Goal: Task Accomplishment & Management: Manage account settings

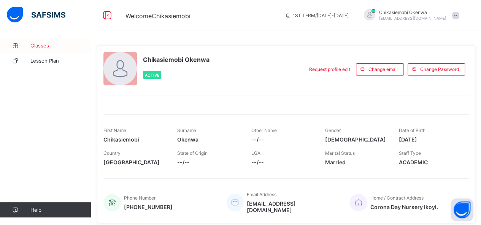
click at [49, 49] on link "Classes" at bounding box center [45, 45] width 91 height 15
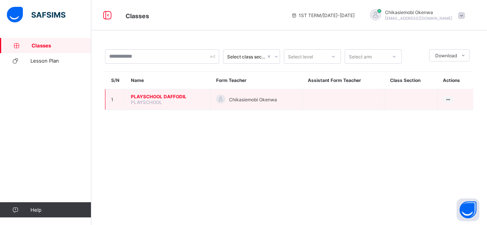
click at [172, 96] on span "PLAYSCHOOL DAFFODIL" at bounding box center [167, 97] width 73 height 6
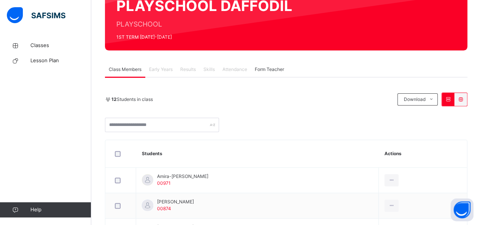
scroll to position [30, 0]
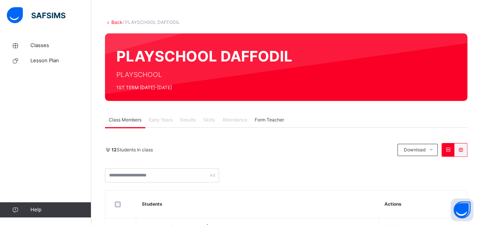
click at [112, 24] on link "Back" at bounding box center [116, 22] width 11 height 6
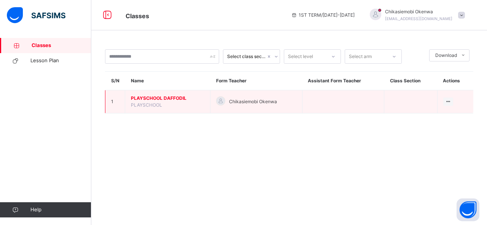
click at [175, 96] on span "PLAYSCHOOL DAFFODIL" at bounding box center [167, 98] width 73 height 7
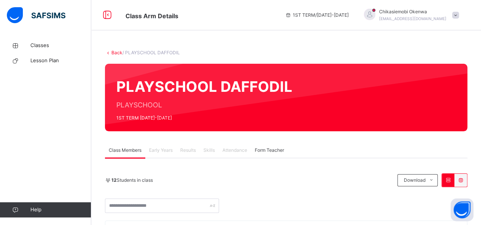
click at [241, 151] on span "Attendance" at bounding box center [234, 150] width 25 height 7
click at [37, 44] on span "Classes" at bounding box center [60, 46] width 61 height 8
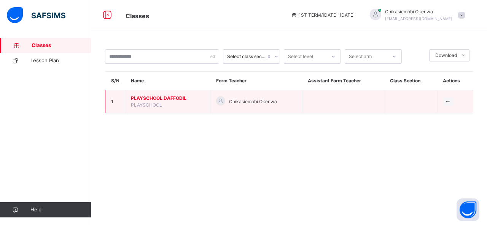
click at [177, 97] on span "PLAYSCHOOL DAFFODIL" at bounding box center [167, 98] width 73 height 7
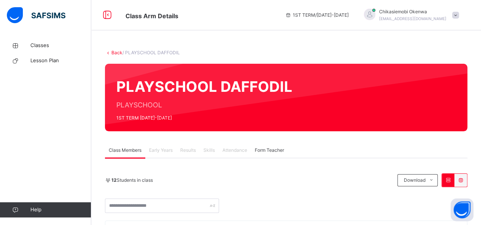
click at [271, 150] on span "Form Teacher" at bounding box center [269, 150] width 29 height 7
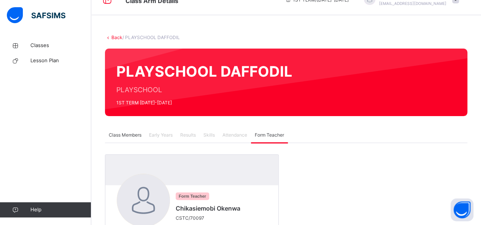
scroll to position [66, 0]
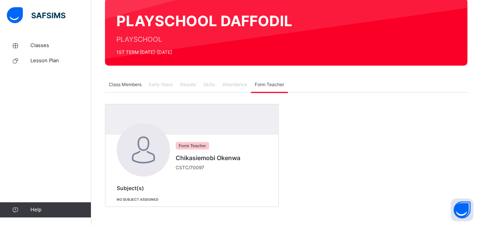
click at [132, 83] on span "Class Members" at bounding box center [125, 84] width 33 height 7
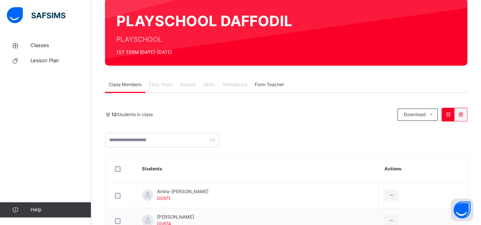
click at [132, 83] on span "Class Members" at bounding box center [125, 84] width 33 height 7
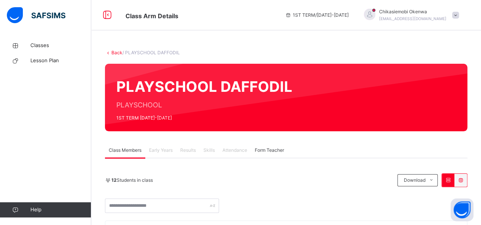
click at [459, 17] on span at bounding box center [455, 15] width 7 height 7
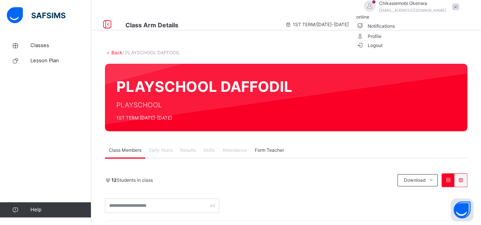
click at [459, 10] on span at bounding box center [455, 6] width 7 height 7
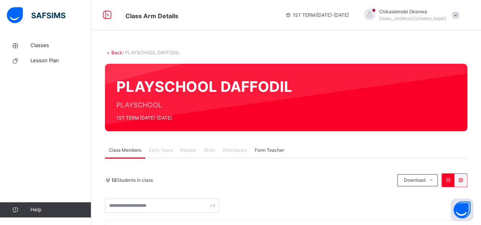
click at [459, 14] on span at bounding box center [455, 15] width 7 height 7
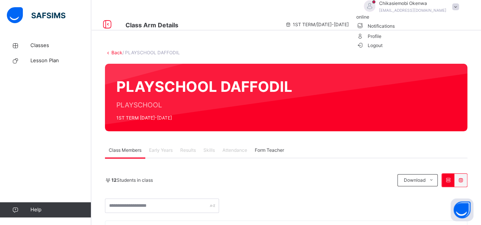
click at [383, 49] on span "Logout" at bounding box center [369, 45] width 26 height 8
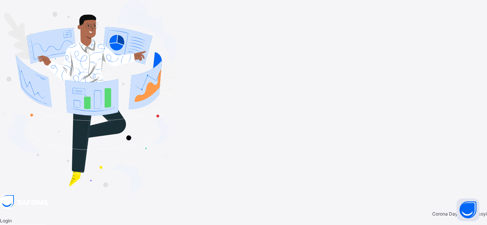
type input "**********"
click at [46, 225] on input "**********" at bounding box center [23, 228] width 46 height 7
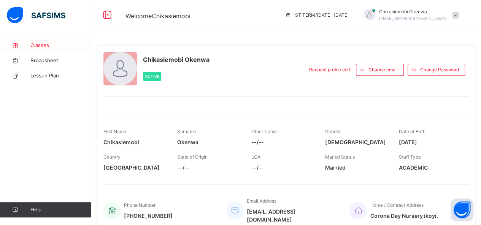
click at [40, 43] on span "Classes" at bounding box center [60, 46] width 61 height 8
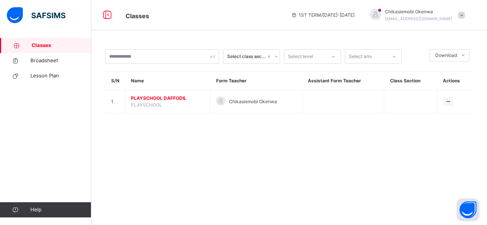
click at [170, 101] on span "PLAYSCHOOL DAFFODIL" at bounding box center [167, 98] width 73 height 7
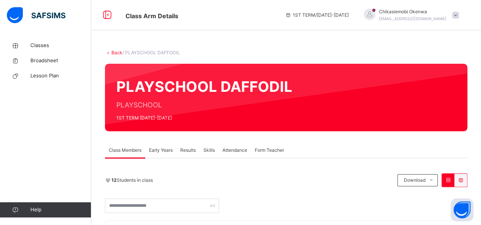
click at [236, 153] on span "Attendance" at bounding box center [234, 150] width 25 height 7
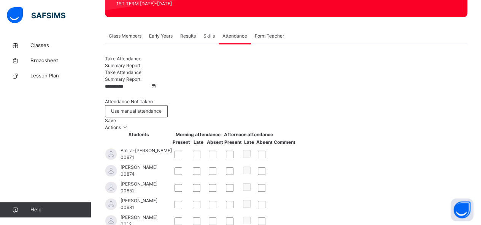
scroll to position [81, 0]
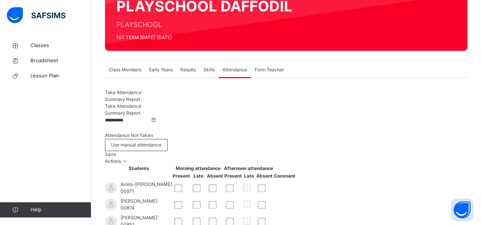
click at [114, 122] on input "**********" at bounding box center [128, 120] width 46 height 7
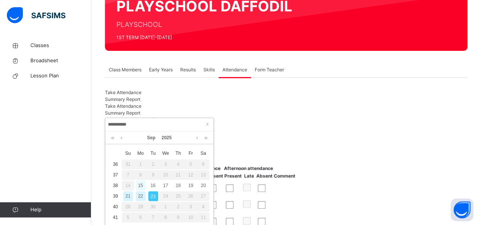
click at [140, 183] on div "15" at bounding box center [141, 186] width 10 height 10
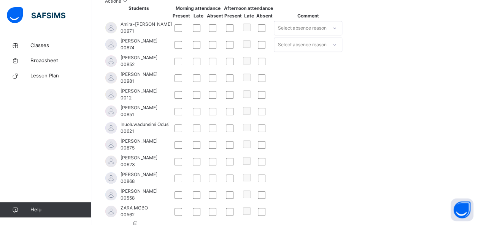
scroll to position [248, 0]
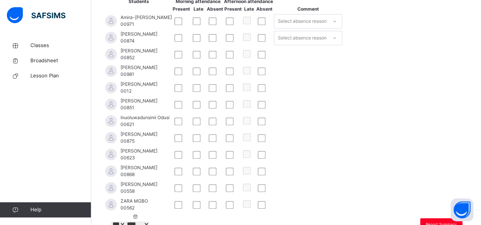
click at [337, 17] on icon at bounding box center [334, 21] width 5 height 8
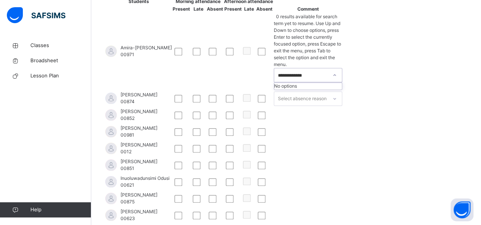
type input "**********"
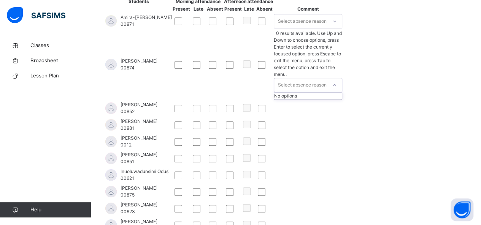
click at [341, 79] on div at bounding box center [334, 85] width 13 height 12
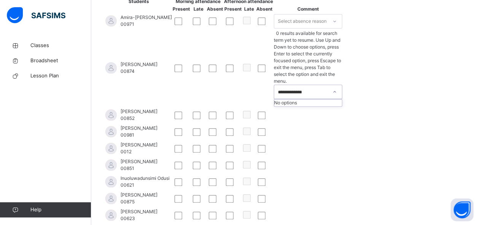
type input "**********"
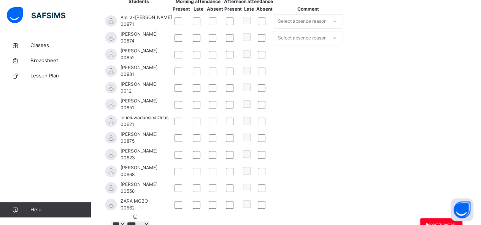
click at [343, 46] on td "Select absence reason" at bounding box center [307, 38] width 69 height 17
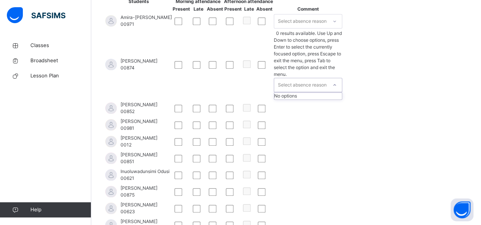
click at [337, 81] on icon at bounding box center [334, 85] width 5 height 8
click at [342, 93] on div "No options" at bounding box center [308, 96] width 68 height 7
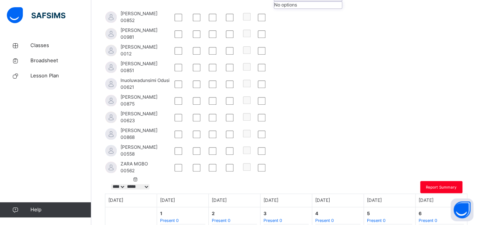
scroll to position [350, 0]
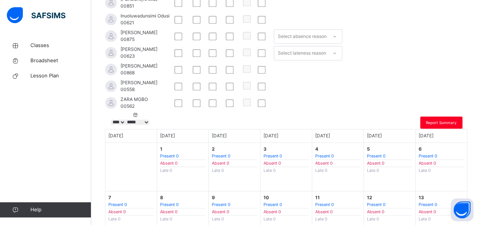
click at [271, 57] on div at bounding box center [264, 53] width 13 height 8
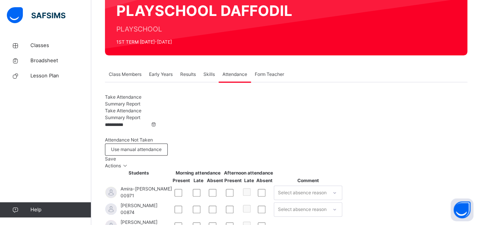
scroll to position [56, 0]
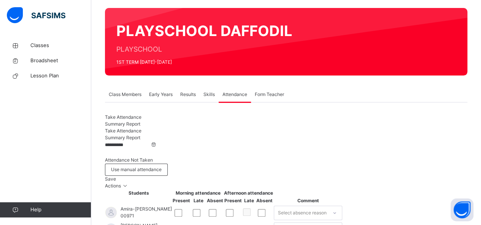
click at [421, 176] on div "Save" at bounding box center [286, 179] width 362 height 7
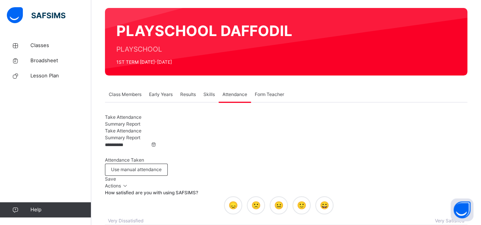
click at [452, 197] on div "×" at bounding box center [455, 205] width 7 height 16
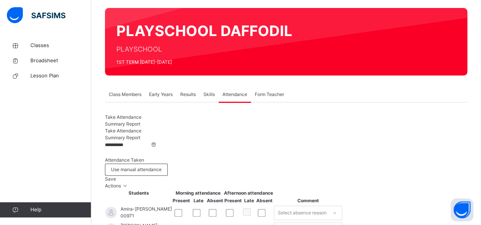
click at [121, 146] on input "**********" at bounding box center [128, 145] width 46 height 7
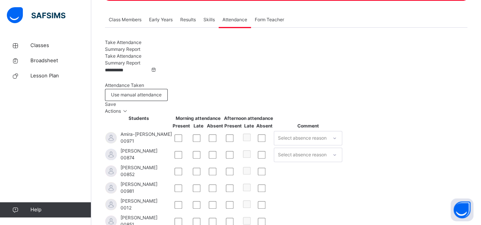
scroll to position [132, 0]
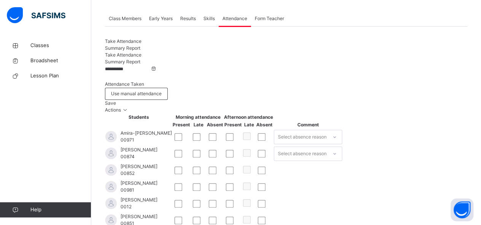
click at [131, 73] on input "**********" at bounding box center [128, 69] width 46 height 7
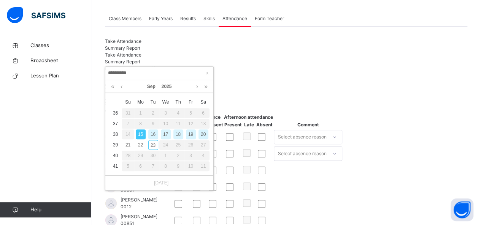
click at [131, 73] on input "**********" at bounding box center [159, 73] width 103 height 8
click at [155, 134] on div "16" at bounding box center [153, 135] width 10 height 10
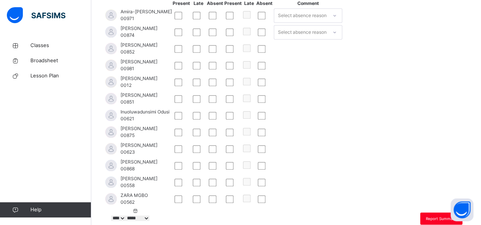
scroll to position [269, 0]
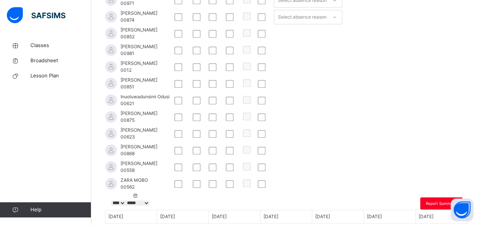
click at [190, 92] on div at bounding box center [181, 84] width 17 height 16
click at [223, 109] on div at bounding box center [215, 101] width 16 height 16
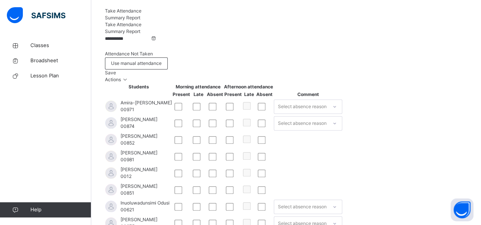
scroll to position [152, 0]
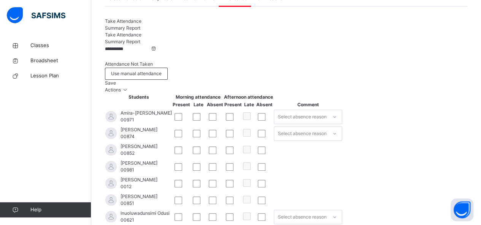
click at [116, 80] on span "Save" at bounding box center [110, 83] width 11 height 6
click at [122, 52] on input "**********" at bounding box center [128, 49] width 46 height 7
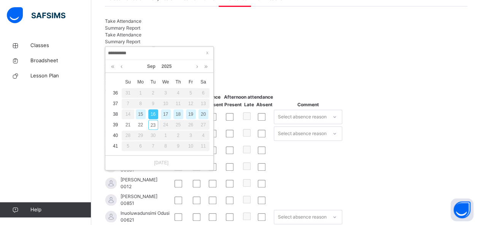
click at [167, 116] on div "17" at bounding box center [166, 115] width 10 height 10
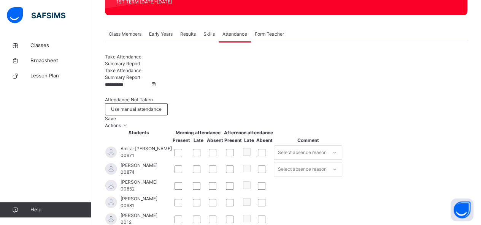
scroll to position [111, 0]
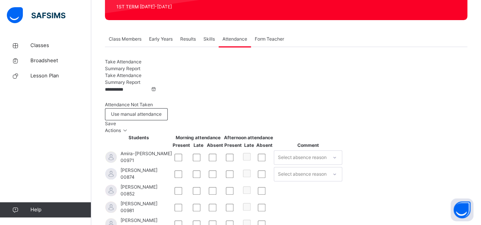
click at [116, 121] on span "Save" at bounding box center [110, 124] width 11 height 6
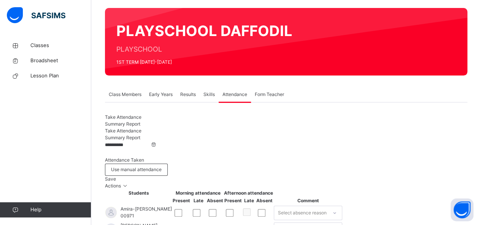
scroll to position [46, 0]
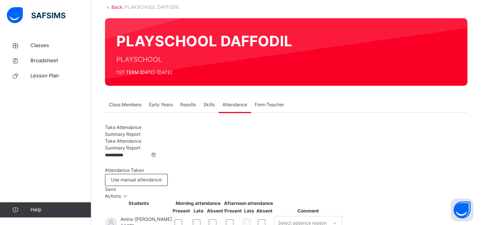
click at [116, 187] on span "Save" at bounding box center [110, 190] width 11 height 6
click at [124, 157] on input "**********" at bounding box center [128, 155] width 46 height 7
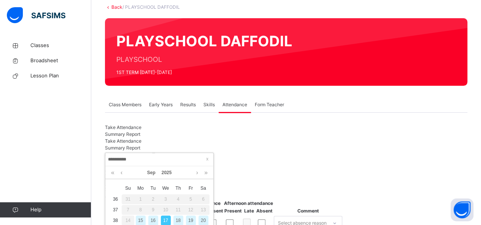
click at [178, 221] on div "18" at bounding box center [178, 221] width 10 height 10
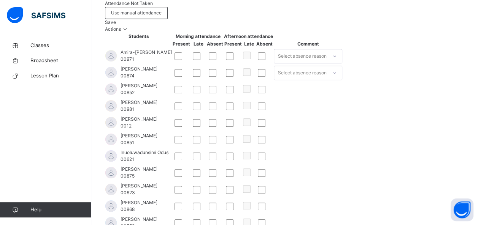
scroll to position [198, 0]
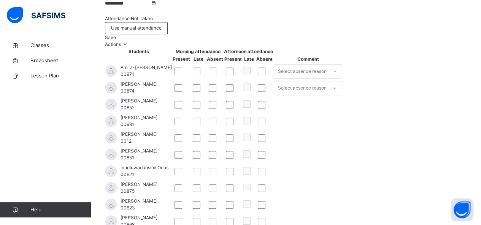
click at [432, 34] on div "Save" at bounding box center [286, 37] width 362 height 7
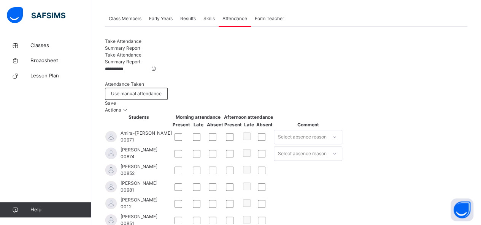
scroll to position [102, 0]
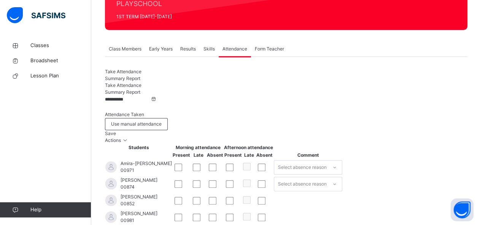
click at [116, 131] on span "Save" at bounding box center [110, 134] width 11 height 6
click at [127, 98] on input "**********" at bounding box center [128, 99] width 46 height 7
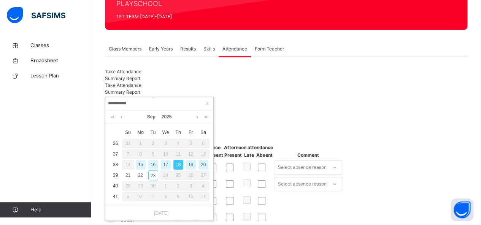
click at [189, 167] on div "19" at bounding box center [191, 165] width 10 height 10
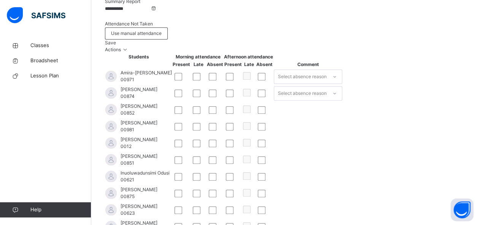
scroll to position [157, 0]
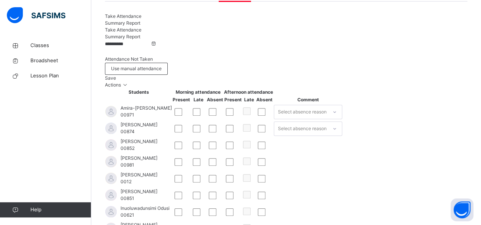
click at [116, 75] on span "Save" at bounding box center [110, 78] width 11 height 6
click at [123, 45] on input "**********" at bounding box center [128, 44] width 46 height 7
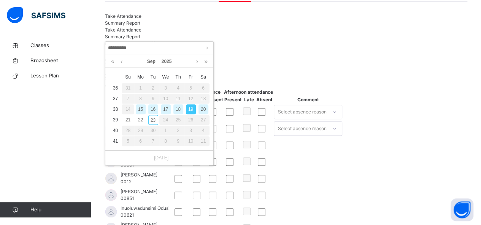
click at [204, 110] on div "20" at bounding box center [203, 110] width 10 height 10
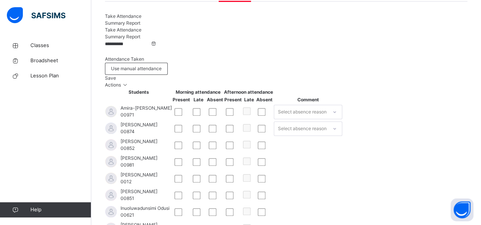
click at [118, 46] on input "**********" at bounding box center [128, 44] width 46 height 7
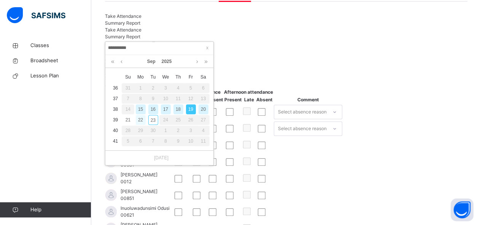
click at [141, 119] on div "22" at bounding box center [141, 120] width 10 height 10
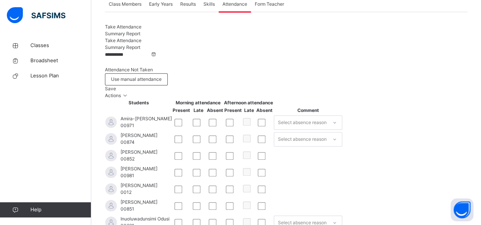
scroll to position [137, 0]
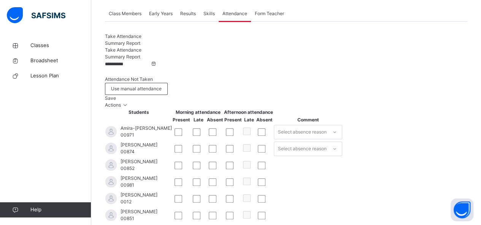
click at [116, 95] on span "Save" at bounding box center [110, 98] width 11 height 6
click at [122, 67] on input "**********" at bounding box center [128, 64] width 46 height 7
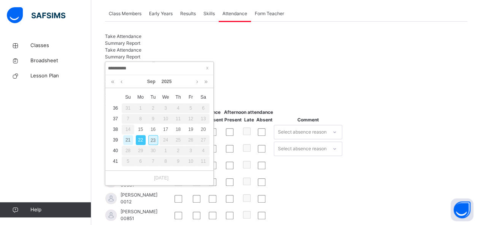
click at [156, 141] on div "23" at bounding box center [153, 140] width 10 height 10
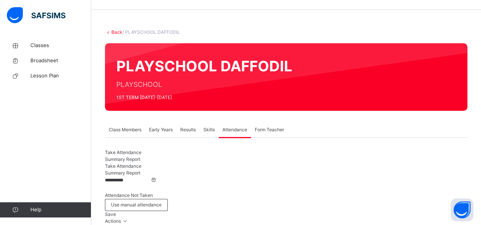
scroll to position [0, 0]
